Goal: Task Accomplishment & Management: Use online tool/utility

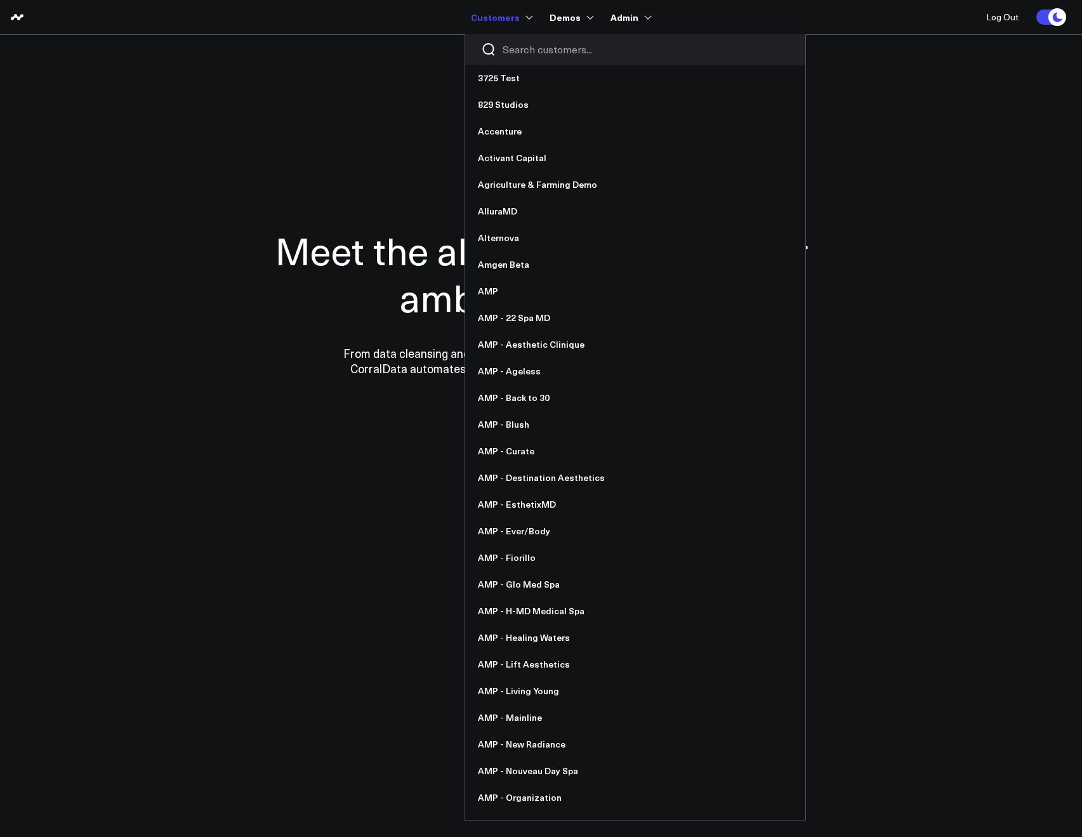
click at [520, 48] on input "Search customers input" at bounding box center [645, 50] width 287 height 14
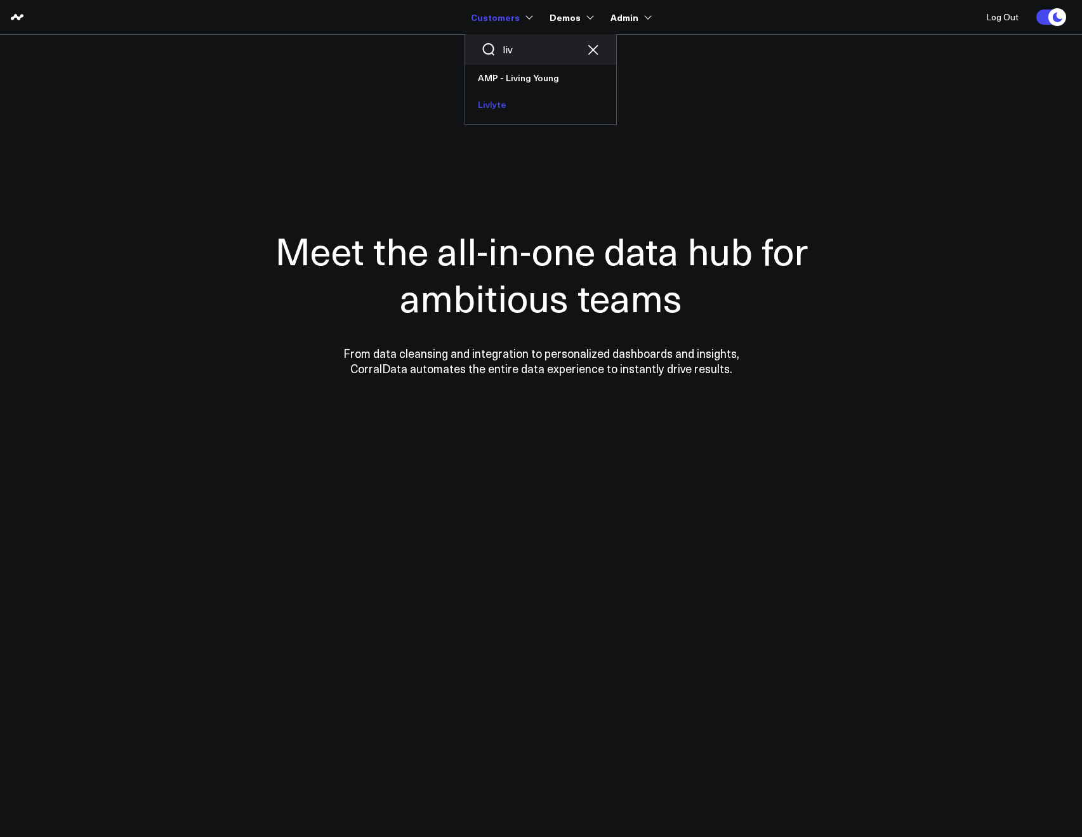
type input "liv"
click at [507, 99] on link "Livlyte" at bounding box center [540, 104] width 151 height 27
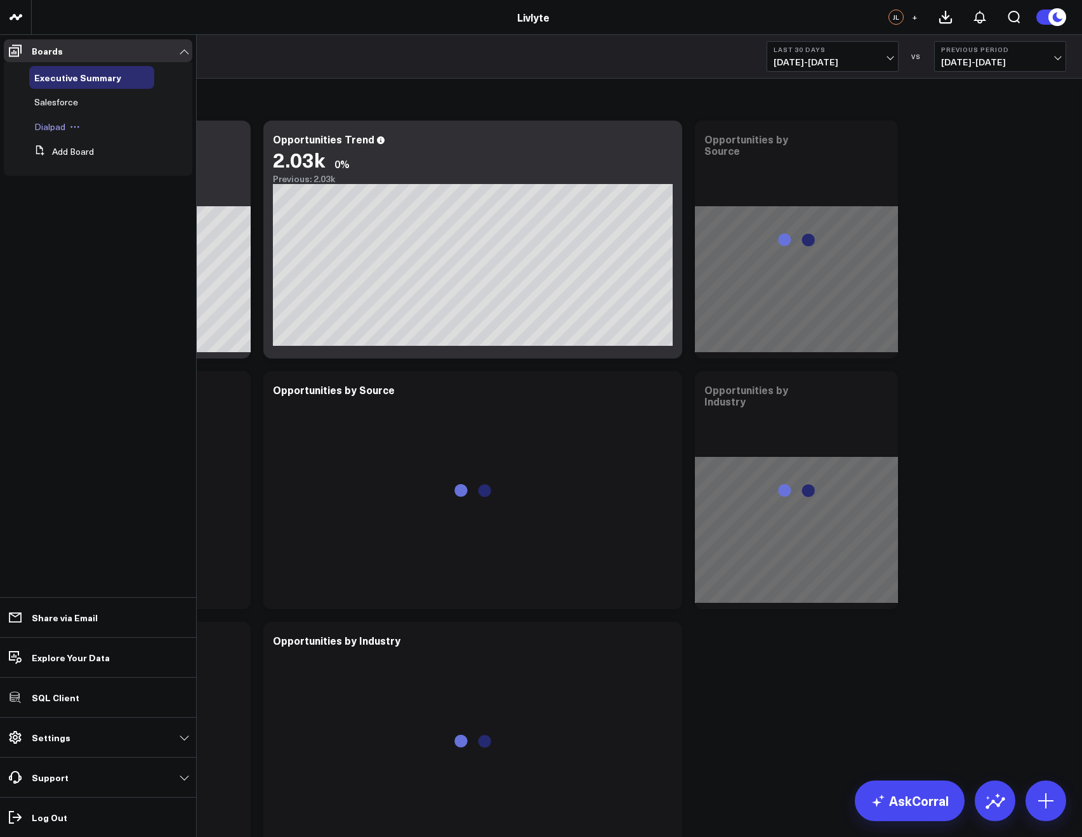
click at [50, 127] on span "Dialpad" at bounding box center [49, 127] width 31 height 12
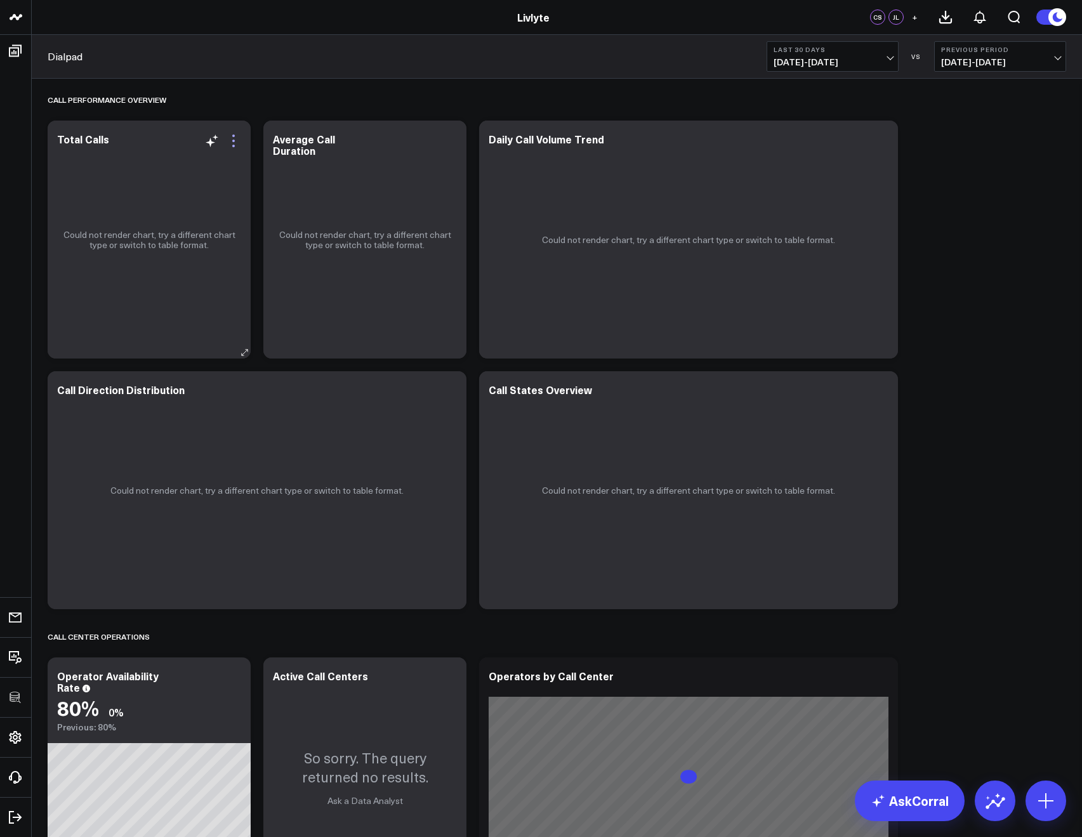
click at [241, 141] on div "Could not render chart, try a different chart type or switch to table format." at bounding box center [149, 240] width 203 height 238
click at [232, 140] on icon at bounding box center [233, 140] width 15 height 15
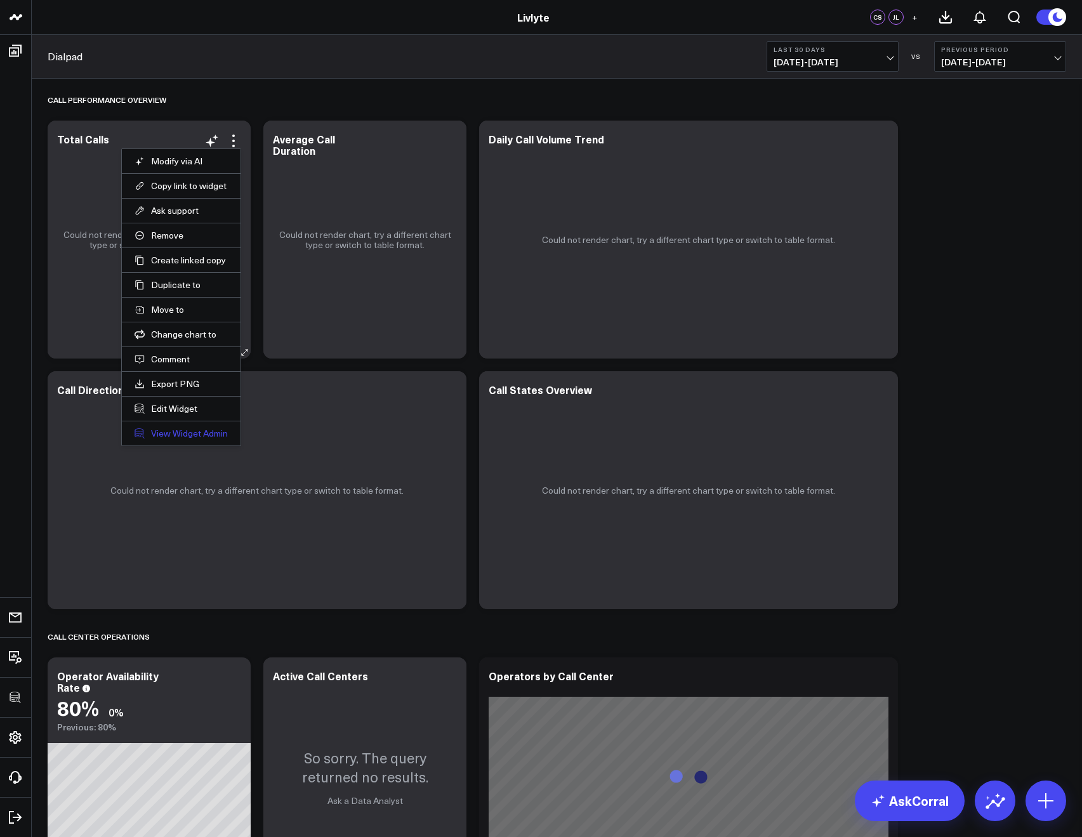
click at [181, 435] on link "View Widget Admin" at bounding box center [180, 433] width 93 height 11
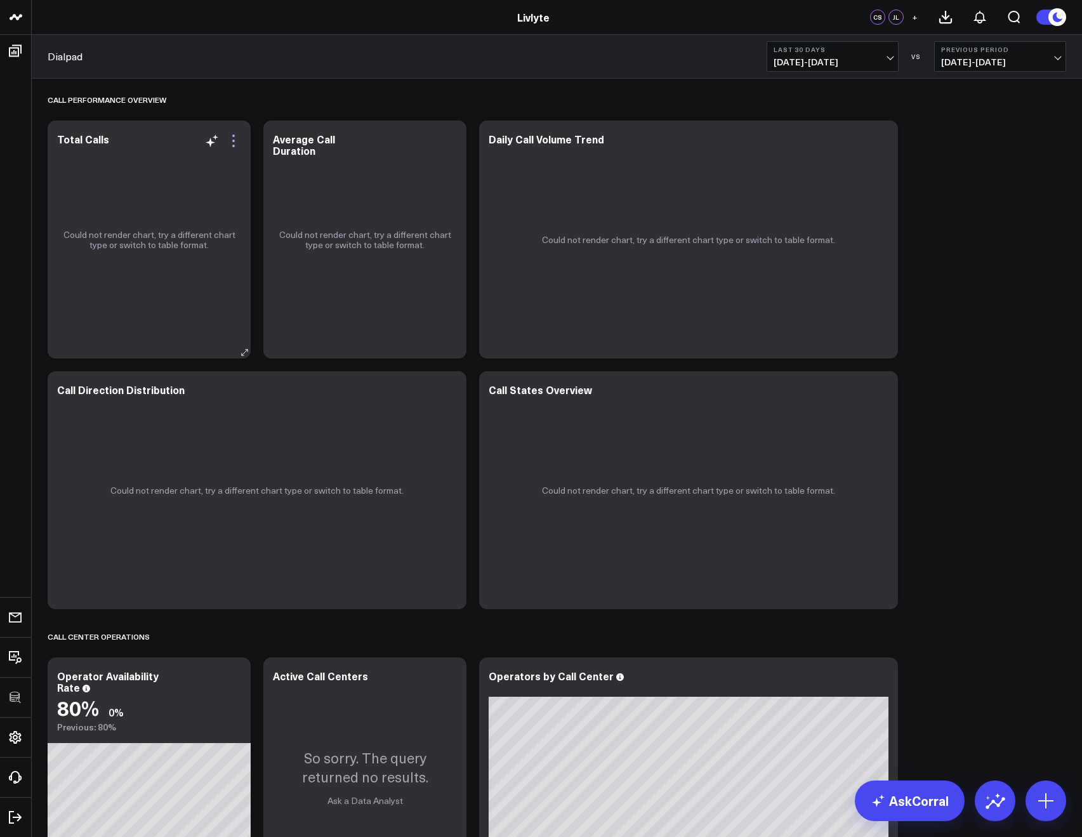
click at [232, 145] on icon at bounding box center [233, 146] width 3 height 3
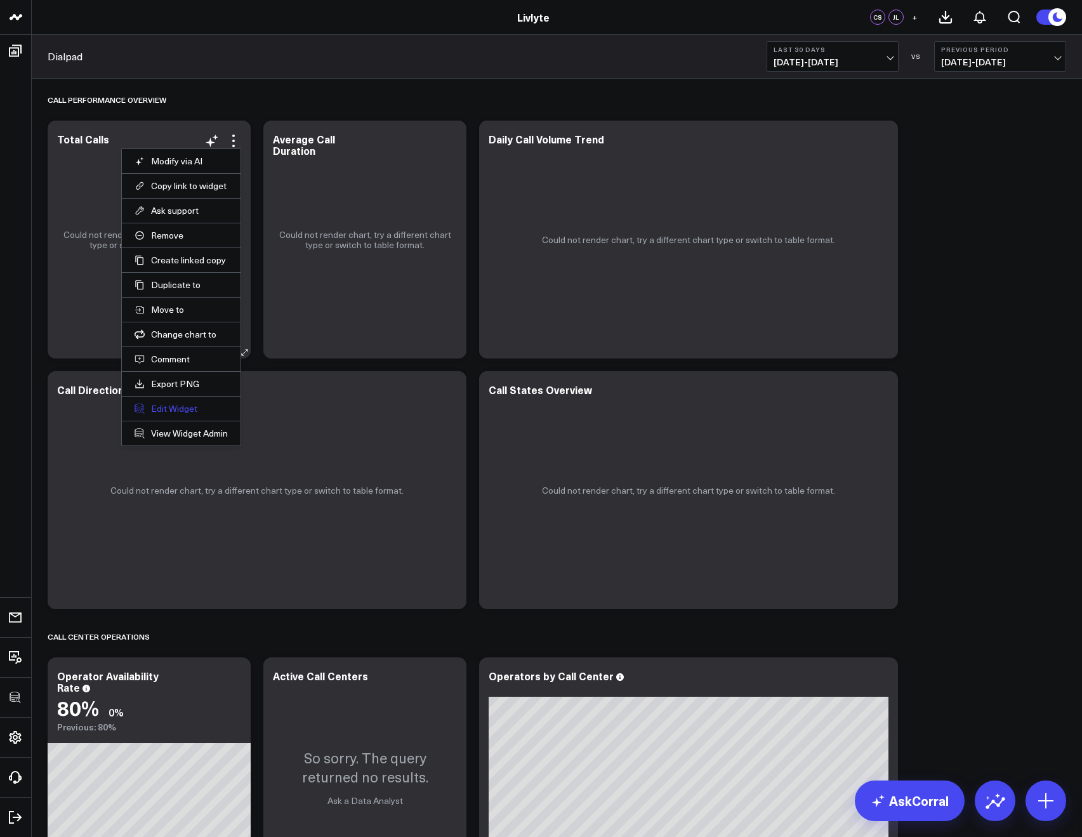
click at [167, 407] on button "Edit Widget" at bounding box center [180, 408] width 93 height 11
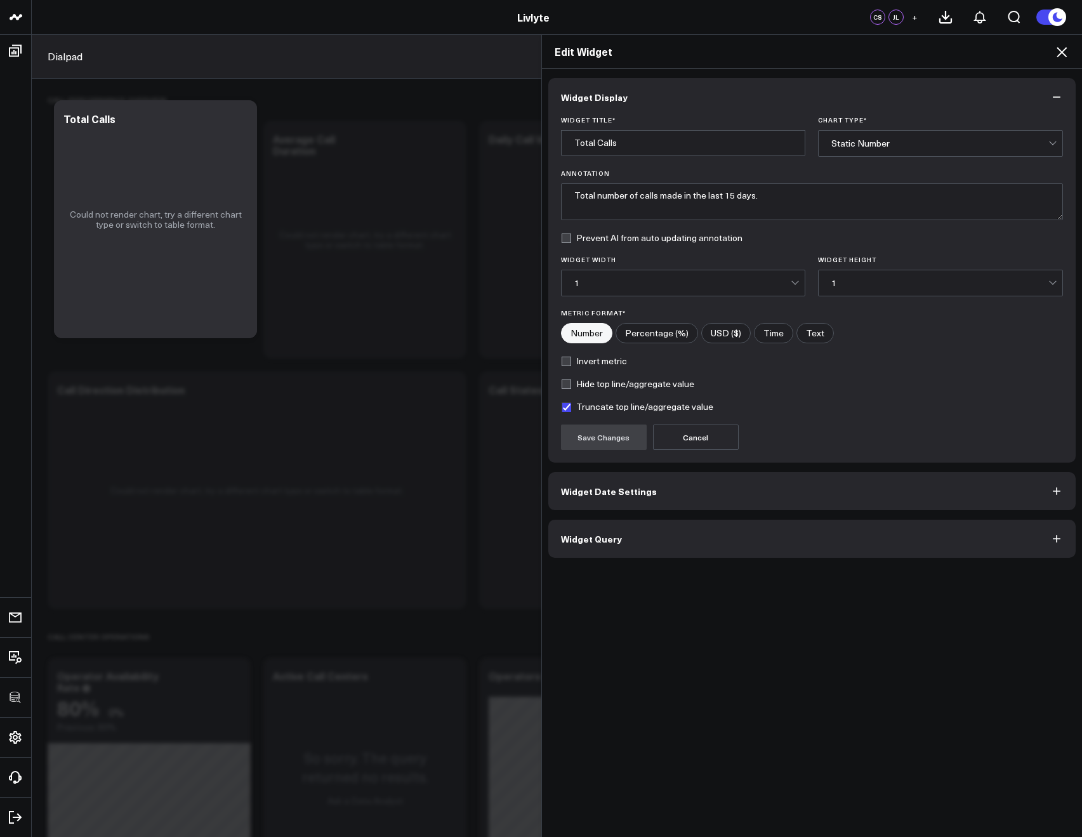
click at [621, 545] on button "Widget Query" at bounding box center [812, 539] width 528 height 38
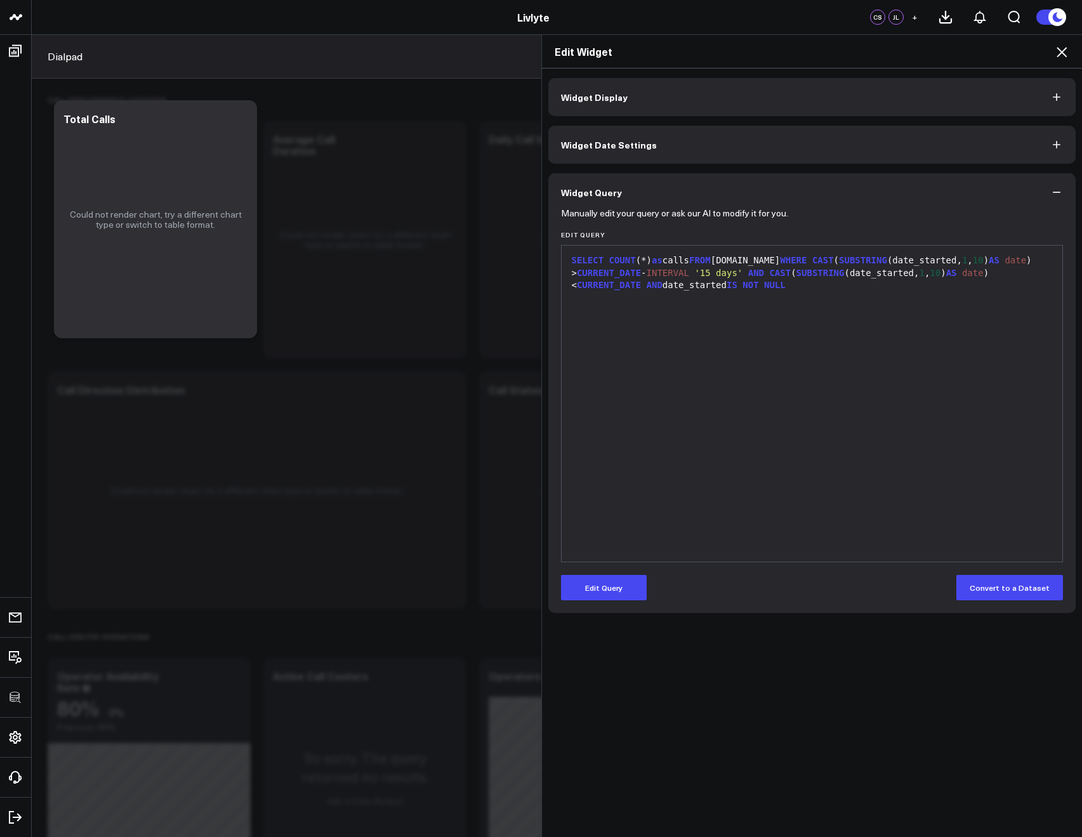
click at [1058, 46] on icon at bounding box center [1061, 51] width 15 height 15
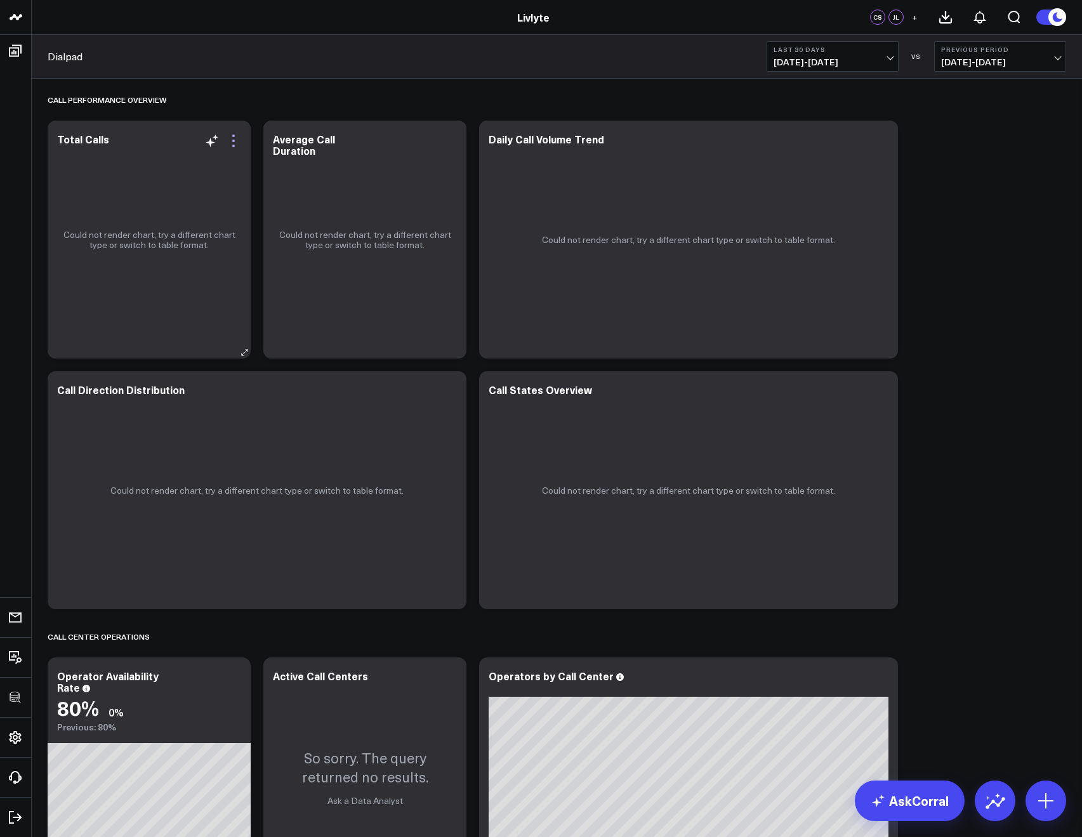
click at [233, 137] on icon at bounding box center [233, 140] width 15 height 15
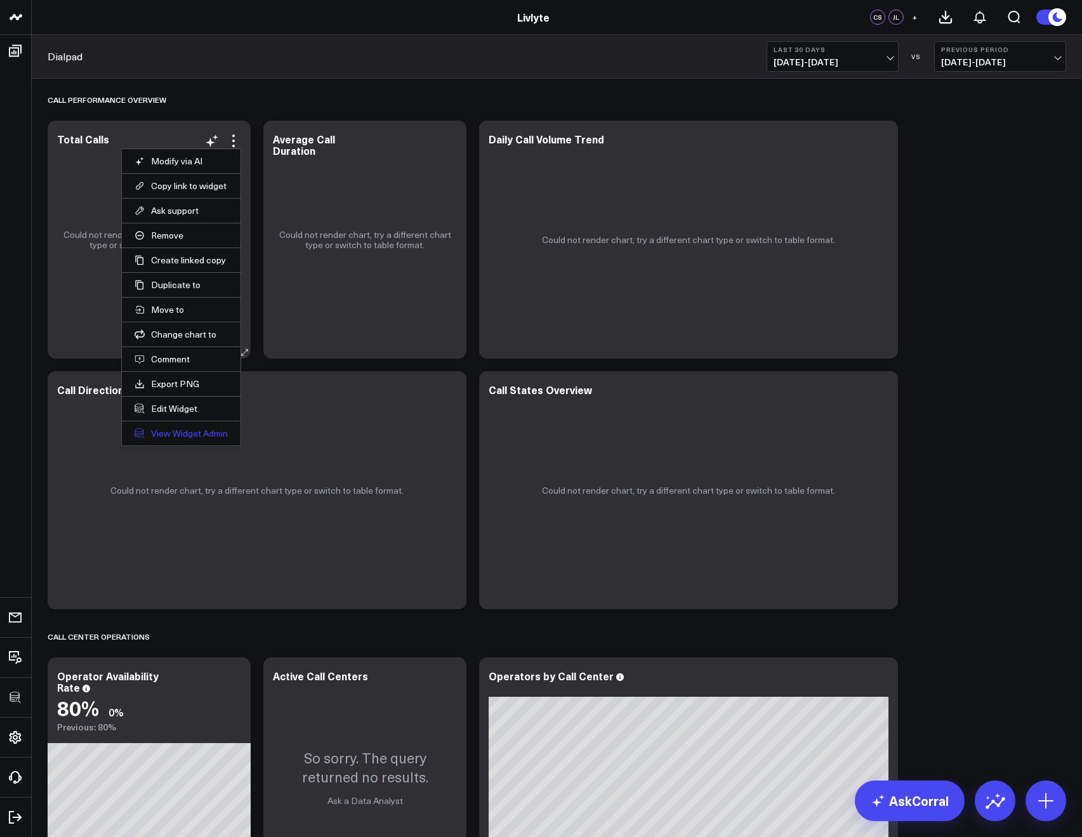
click at [181, 428] on link "View Widget Admin" at bounding box center [180, 433] width 93 height 11
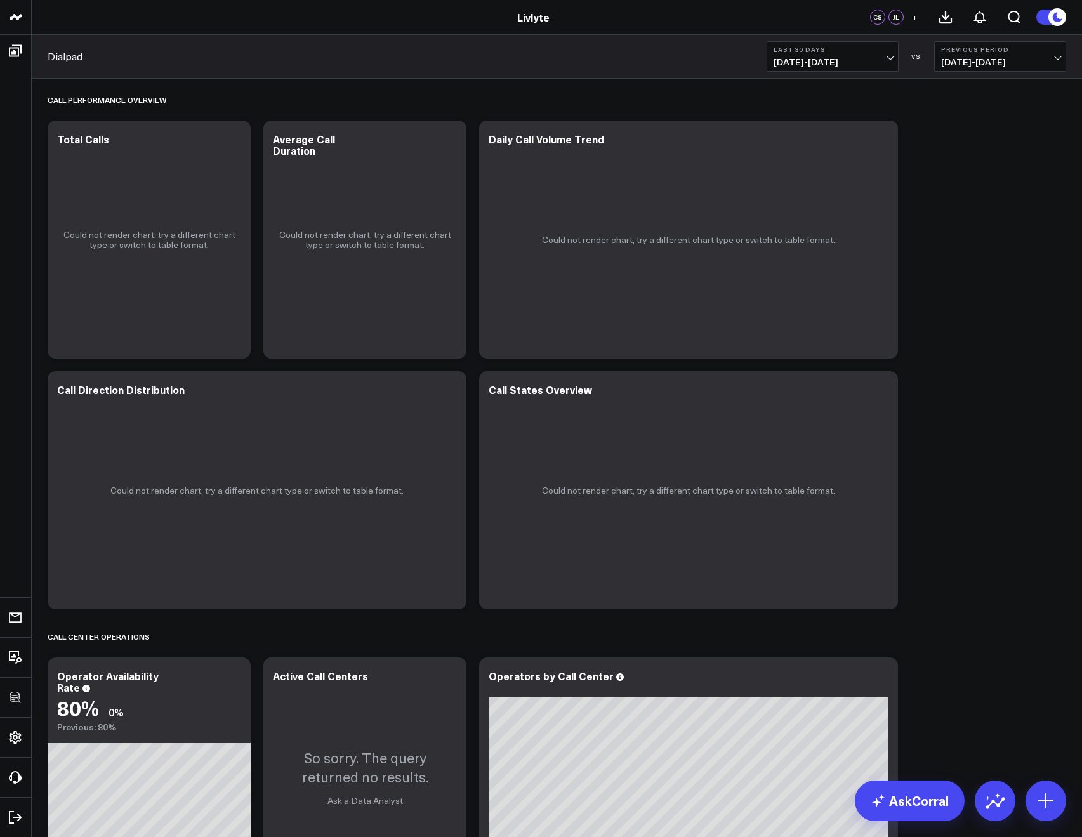
click at [915, 17] on span "+" at bounding box center [915, 17] width 6 height 9
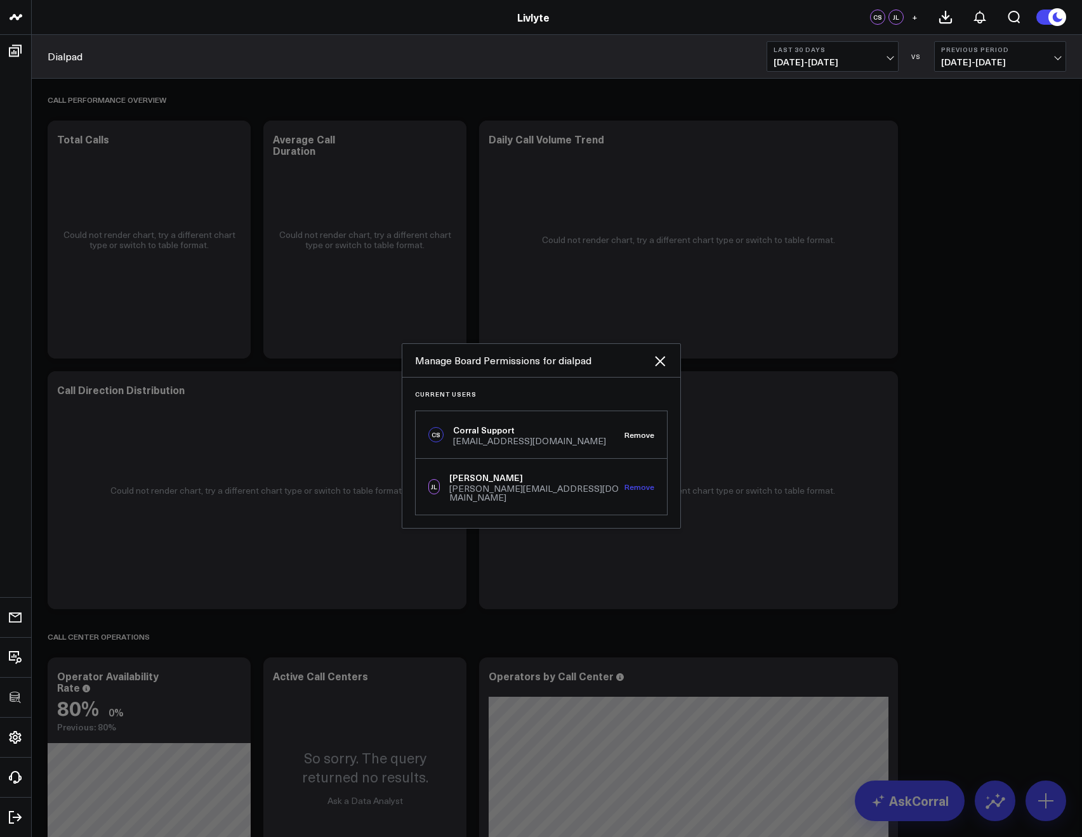
click at [638, 485] on button "Remove" at bounding box center [639, 486] width 30 height 9
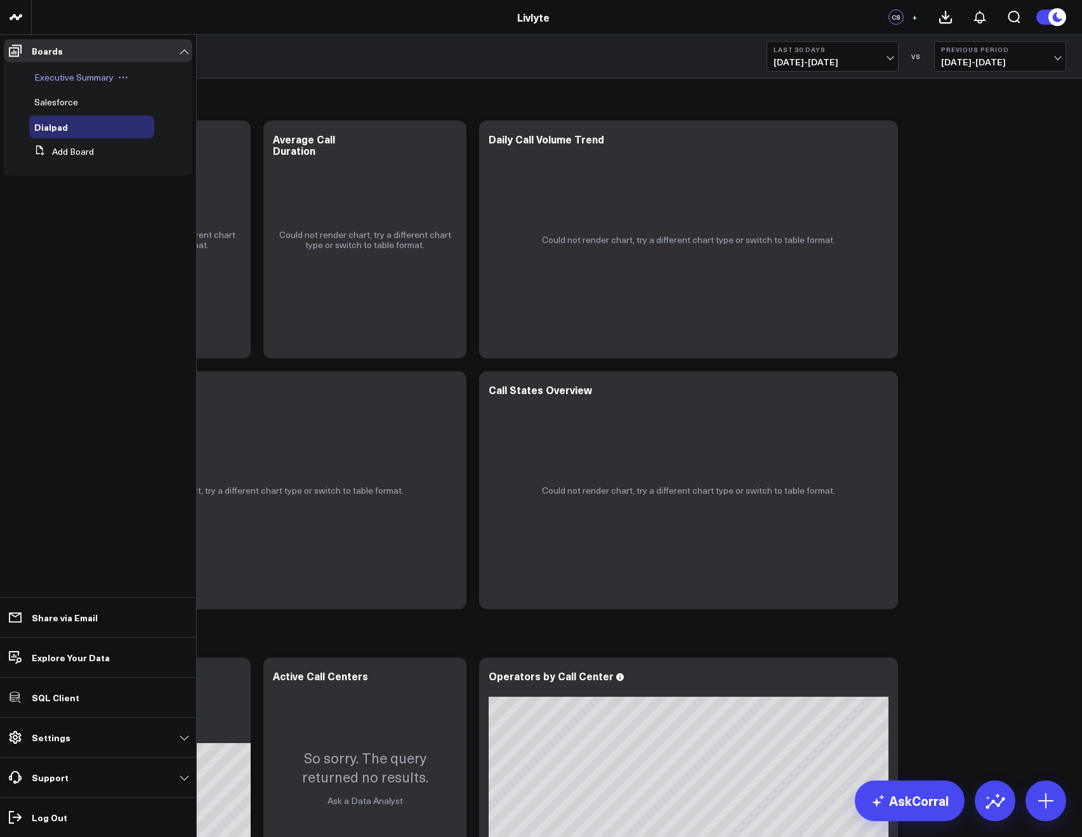
click at [76, 75] on span "Executive Summary" at bounding box center [73, 77] width 79 height 12
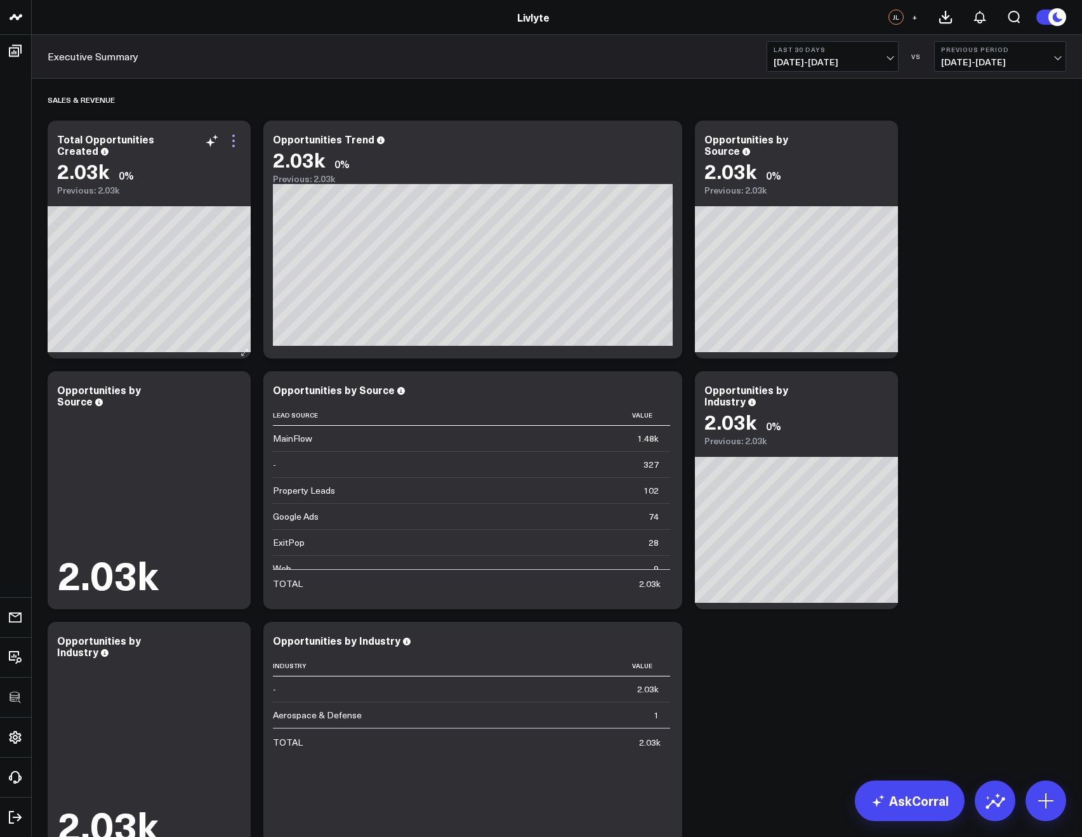
click at [229, 141] on icon at bounding box center [233, 140] width 15 height 15
click at [449, 74] on div "Executive Summary Last 30 Days 08/02/25 - 08/31/25 VS Previous Period 07/03/25 …" at bounding box center [557, 57] width 1050 height 44
